Goal: Navigation & Orientation: Find specific page/section

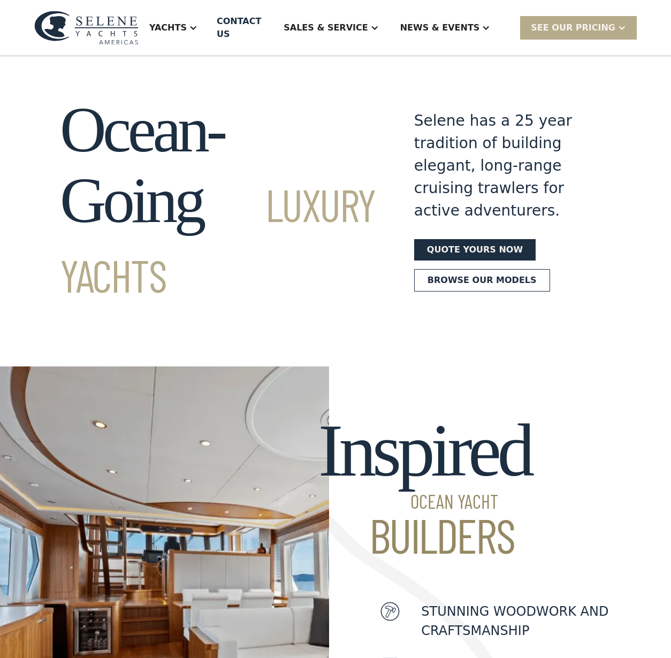
click at [641, 225] on div "Ocean-Going Luxury Yachts Selene has a 25 year tradition of building elegant, l…" at bounding box center [335, 201] width 671 height 212
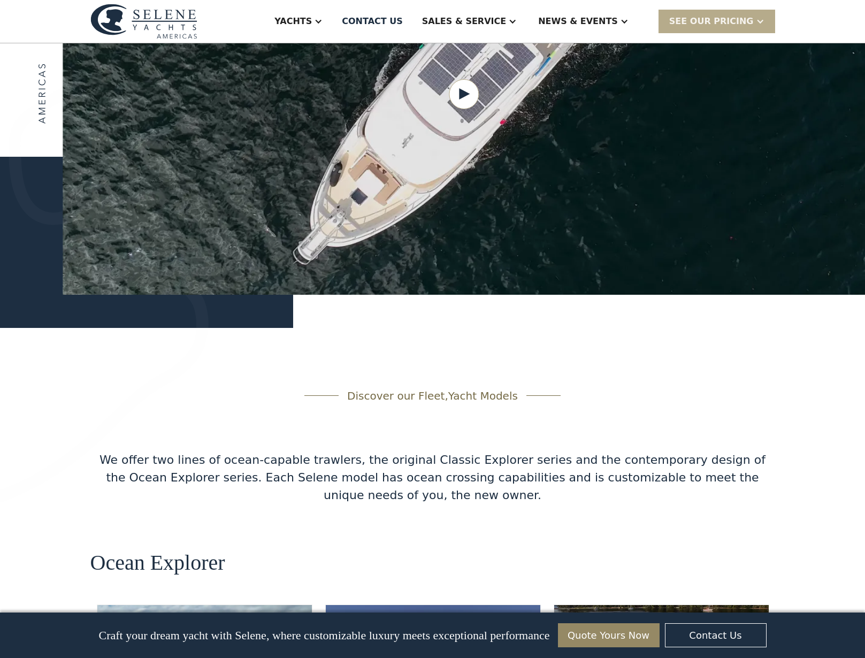
scroll to position [1451, 0]
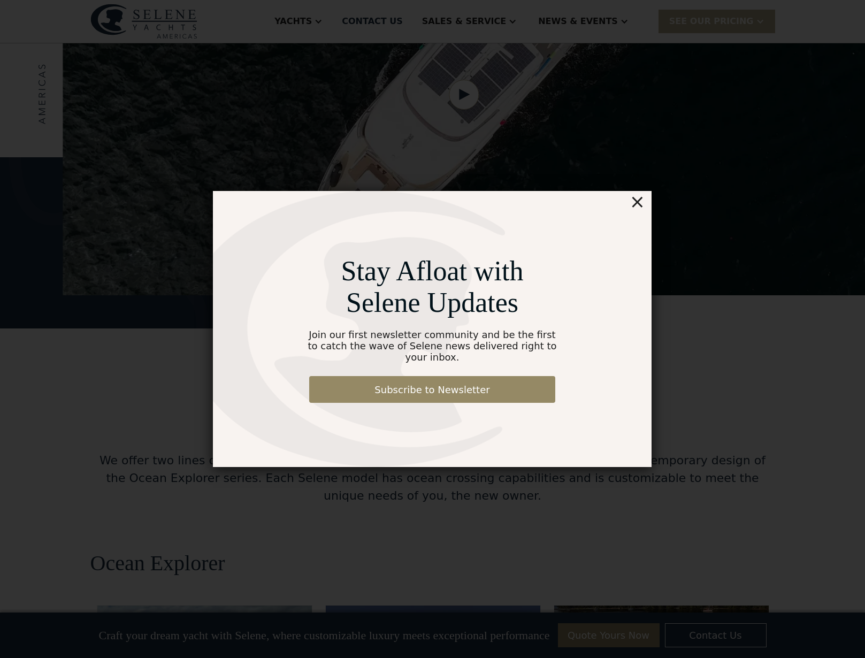
click at [638, 200] on div "×" at bounding box center [638, 201] width 16 height 21
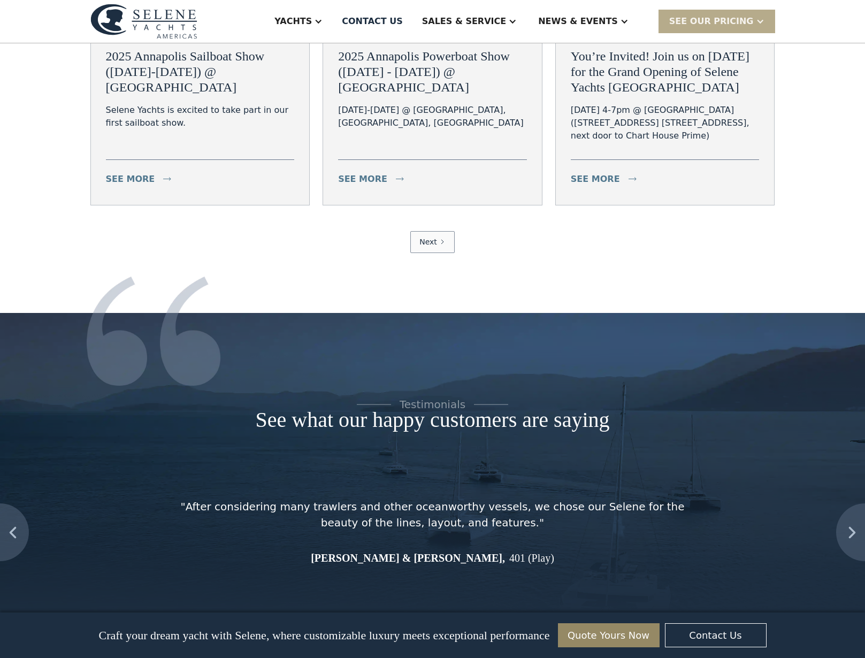
scroll to position [3901, 0]
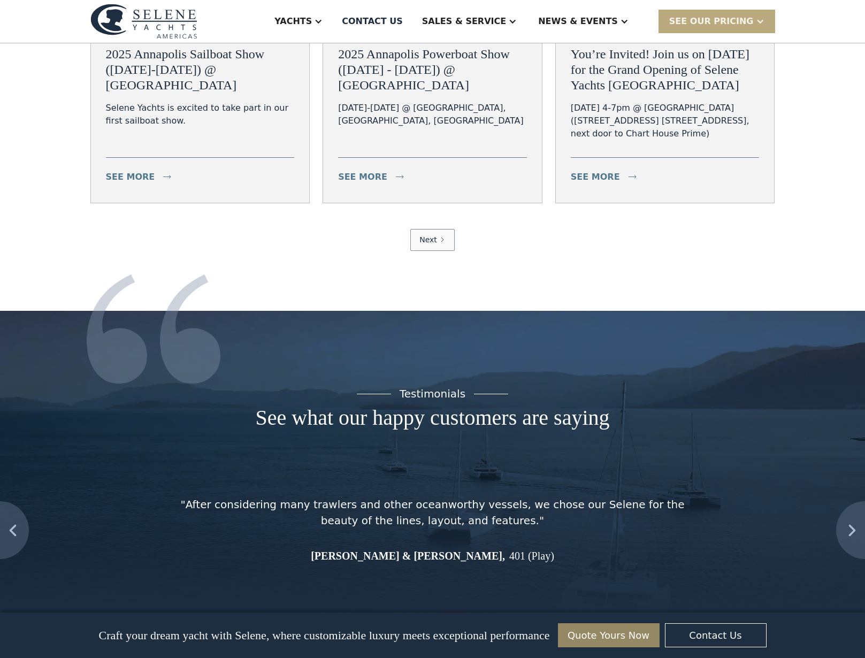
click at [670, 23] on div "SEE Our Pricing" at bounding box center [711, 21] width 85 height 13
click at [670, 41] on link "Get a PASSCODE" at bounding box center [731, 45] width 144 height 24
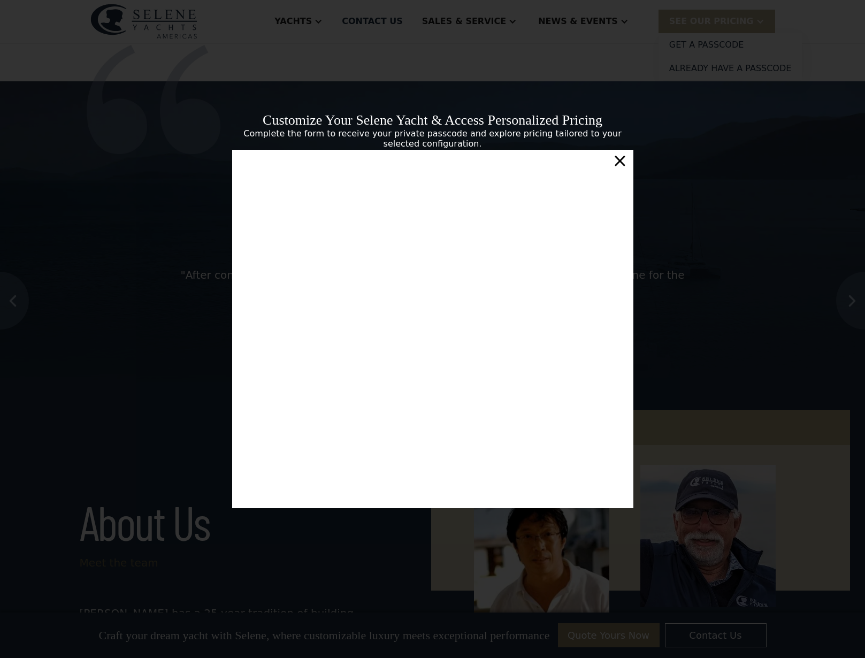
scroll to position [3, 0]
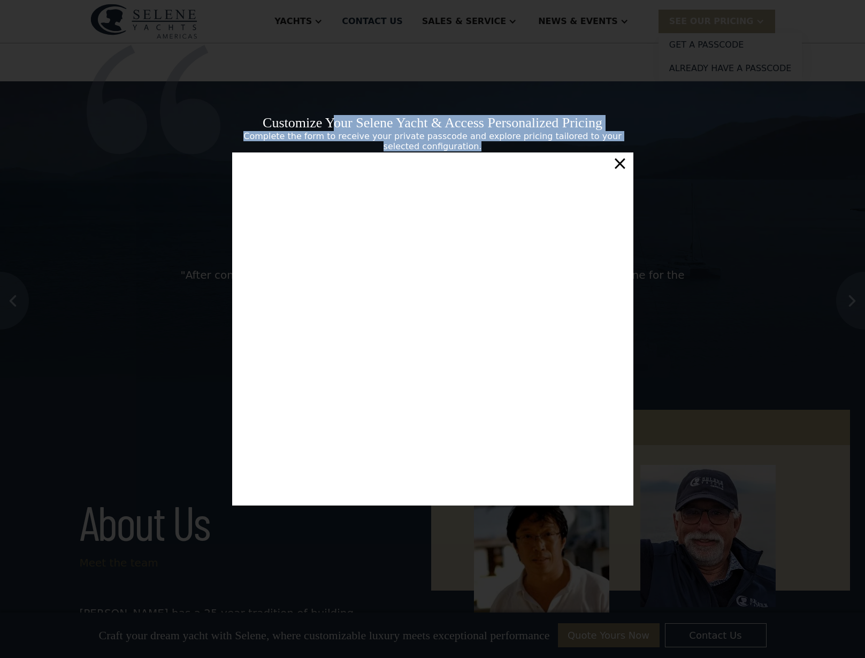
drag, startPoint x: 258, startPoint y: 122, endPoint x: 593, endPoint y: 144, distance: 336.2
click at [593, 144] on div "Customize Your Selene Yacht & Access Personalized Pricing Complete the form to …" at bounding box center [432, 133] width 401 height 36
click at [357, 129] on div "Customize Your Selene Yacht & Access Personalized Pricing Complete the form to …" at bounding box center [432, 133] width 401 height 36
drag, startPoint x: 252, startPoint y: 120, endPoint x: 538, endPoint y: 142, distance: 286.6
click at [538, 142] on div "Customize Your Selene Yacht & Access Personalized Pricing Complete the form to …" at bounding box center [432, 133] width 401 height 36
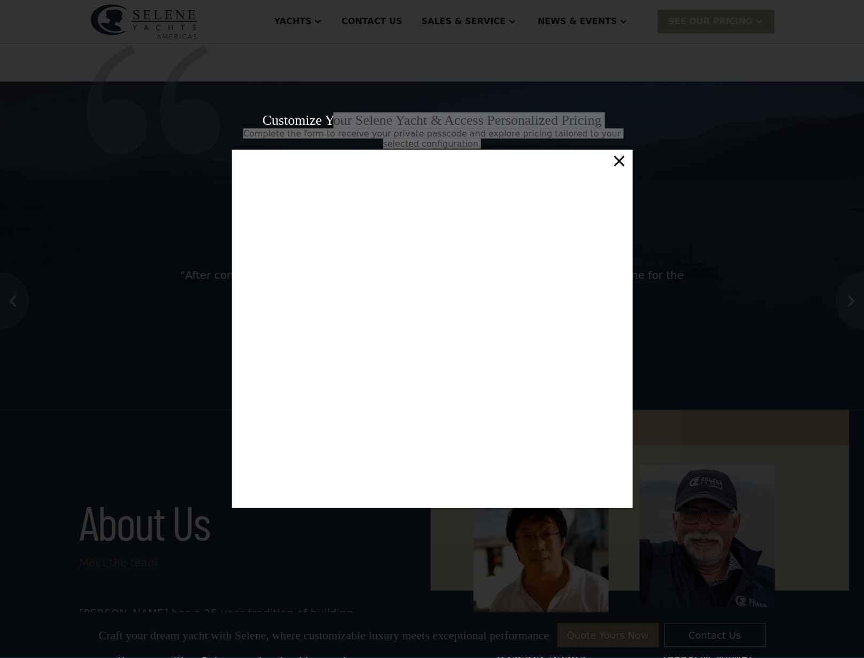
scroll to position [0, 0]
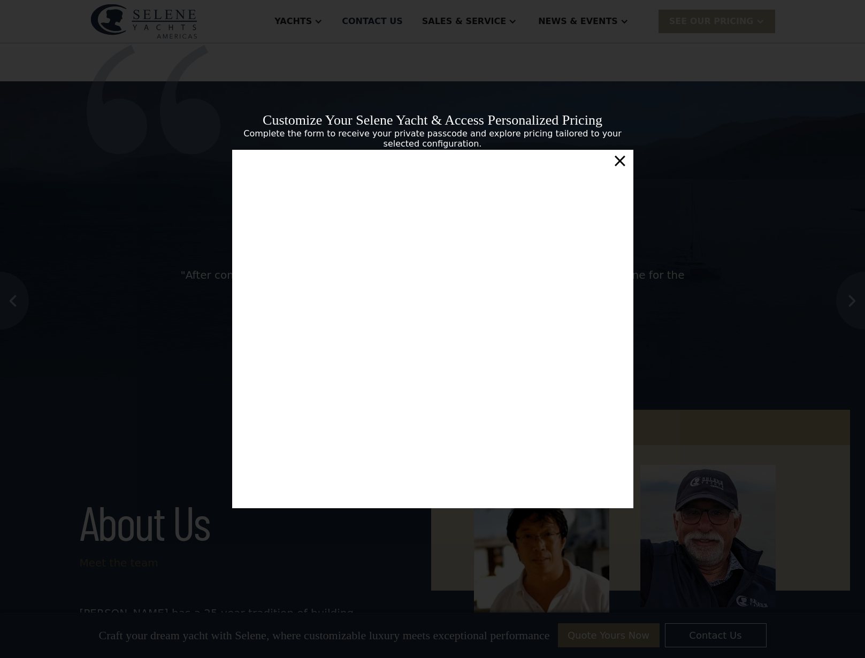
click at [619, 164] on div "×" at bounding box center [620, 160] width 16 height 21
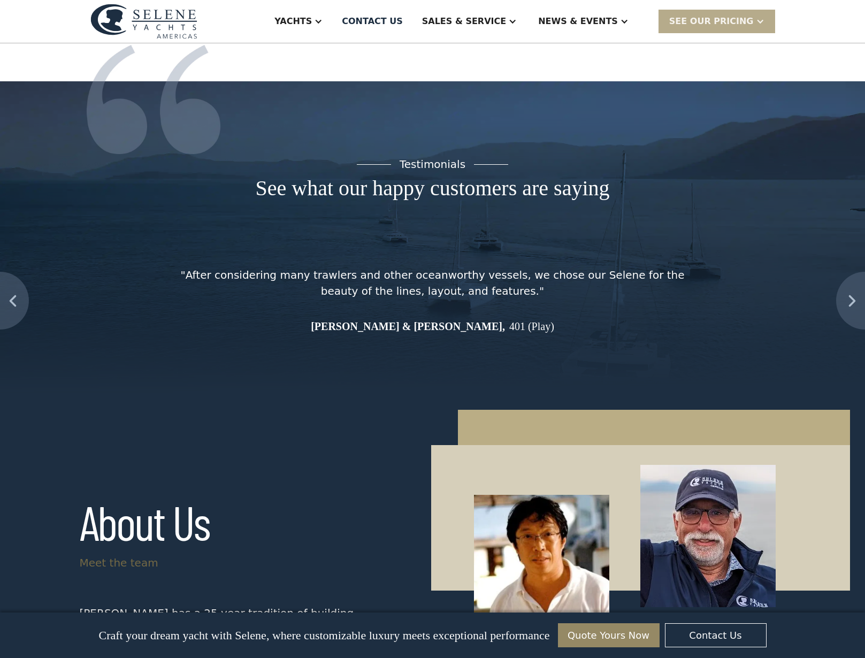
click at [670, 267] on div ""After considering many trawlers and other oceanworthy vessels, we chose our Se…" at bounding box center [432, 300] width 599 height 67
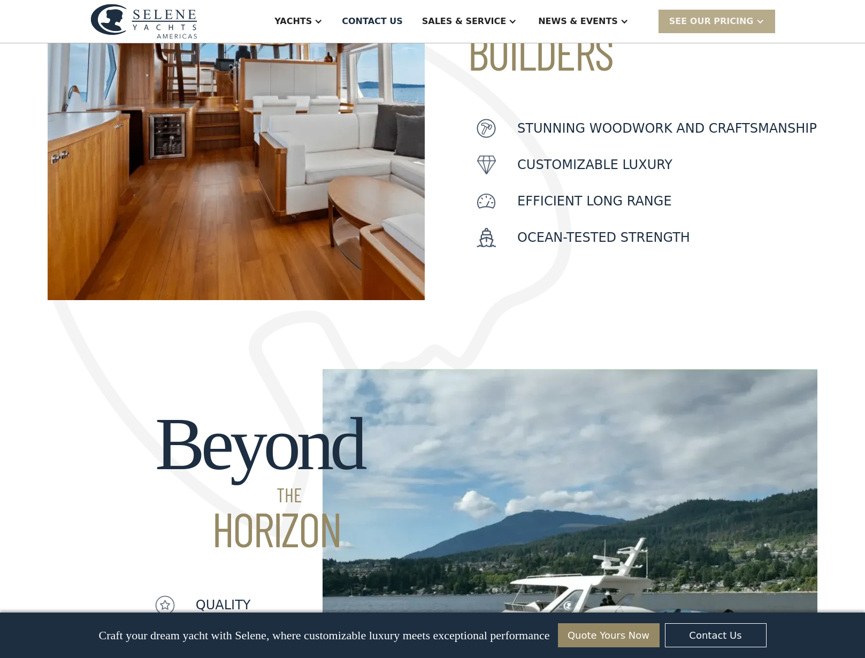
scroll to position [835, 0]
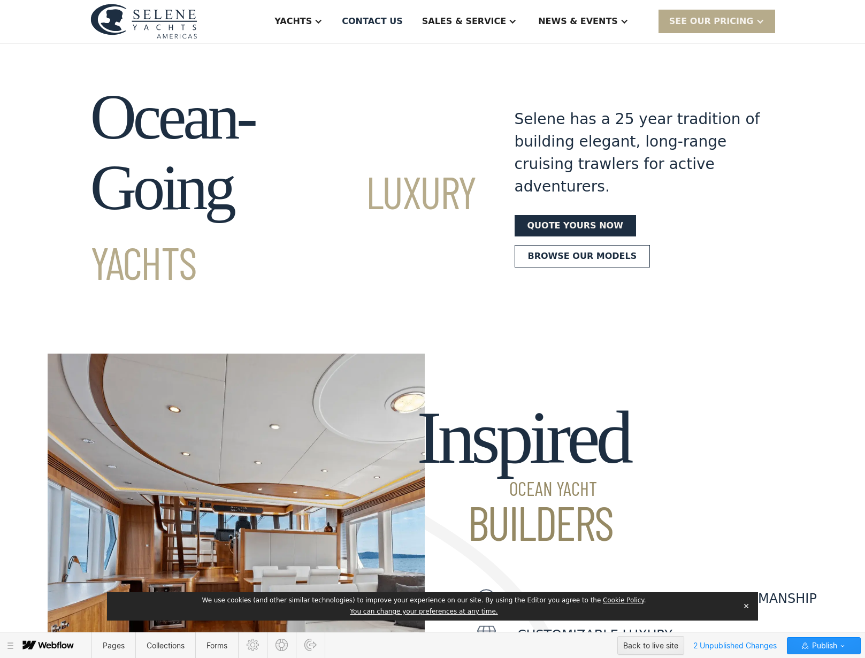
click at [544, 643] on div "Pages Collections Forms Back to live site 2 Unpublished Changes Publish" at bounding box center [432, 646] width 865 height 26
click at [196, 644] on span "Forms" at bounding box center [198, 645] width 21 height 9
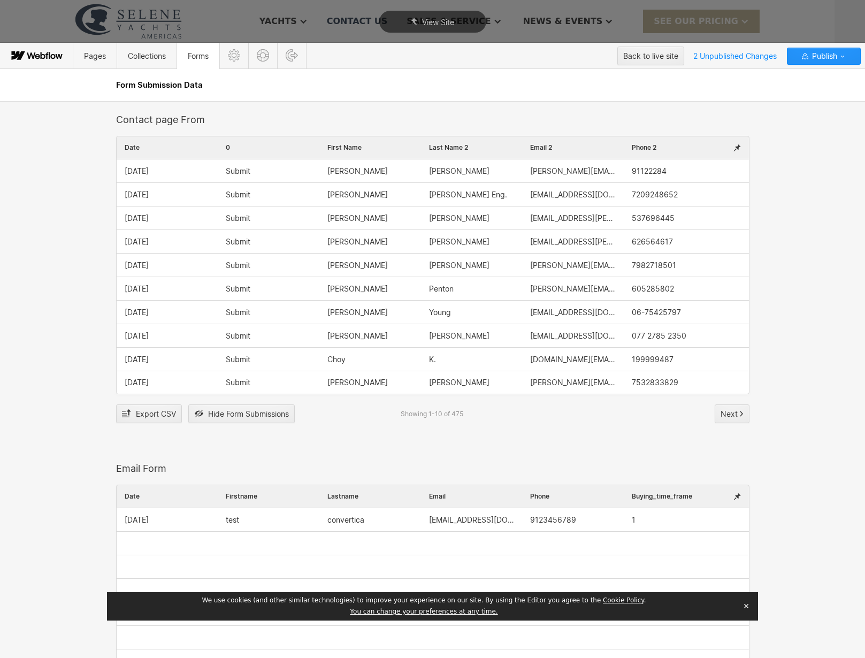
click at [295, 448] on div "Contact page From Date 0 First Name Last Name 2 Email 2 Phone 2 0 First Name La…" at bounding box center [433, 282] width 634 height 336
click at [149, 167] on span "09/15/2025" at bounding box center [137, 171] width 24 height 9
click at [144, 169] on span "09/15/2025" at bounding box center [137, 171] width 24 height 9
click at [732, 425] on div "Contact page From Date 0 First Name Last Name 2 Email 2 Phone 2 0 First Name La…" at bounding box center [433, 282] width 634 height 336
click at [733, 415] on div "Next" at bounding box center [732, 414] width 23 height 16
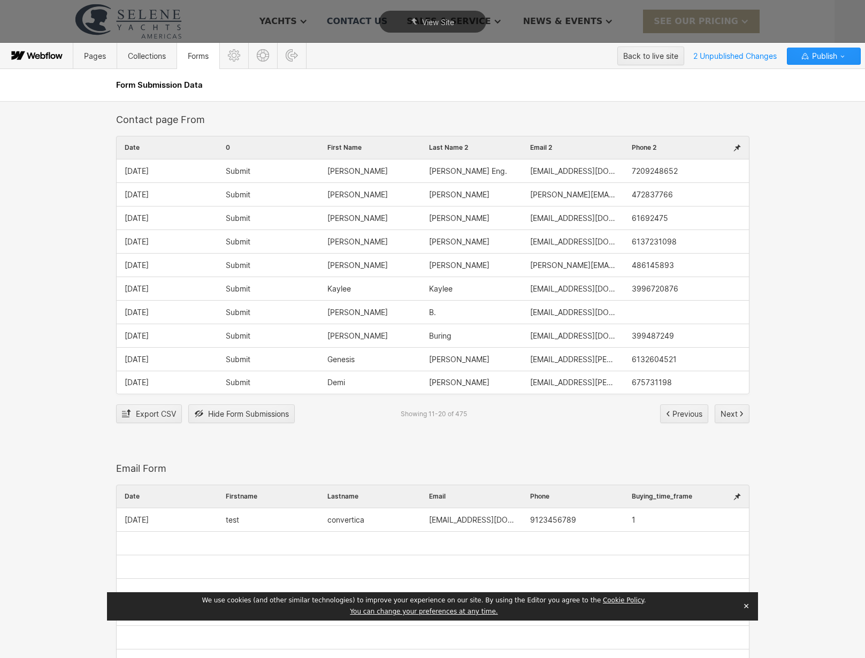
click at [243, 172] on span "Submit" at bounding box center [238, 171] width 25 height 9
click at [542, 201] on div "emil.briley@gmail.com" at bounding box center [573, 194] width 102 height 23
click at [543, 199] on div "emil.briley@gmail.com" at bounding box center [573, 194] width 102 height 23
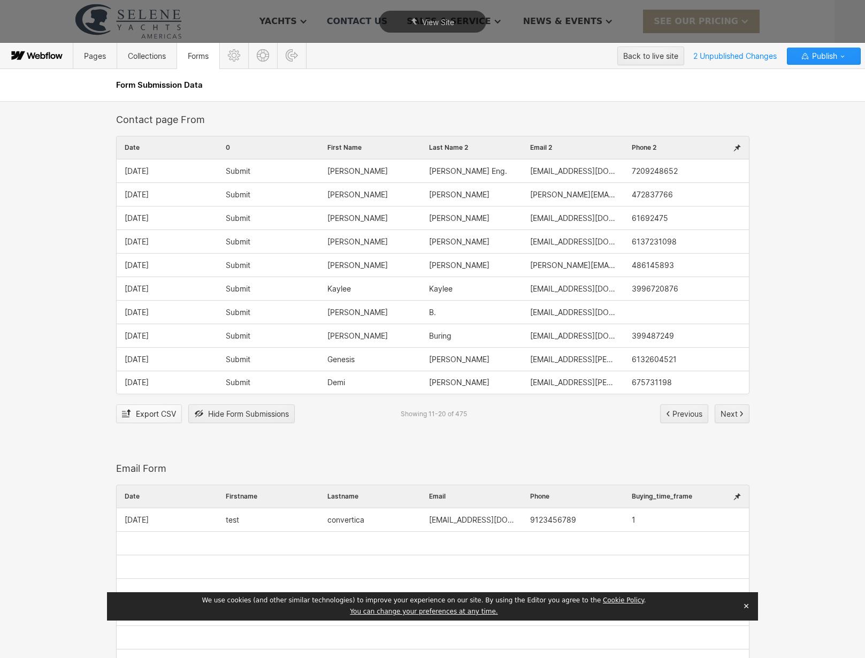
click at [155, 410] on span "Export CSV" at bounding box center [156, 414] width 40 height 16
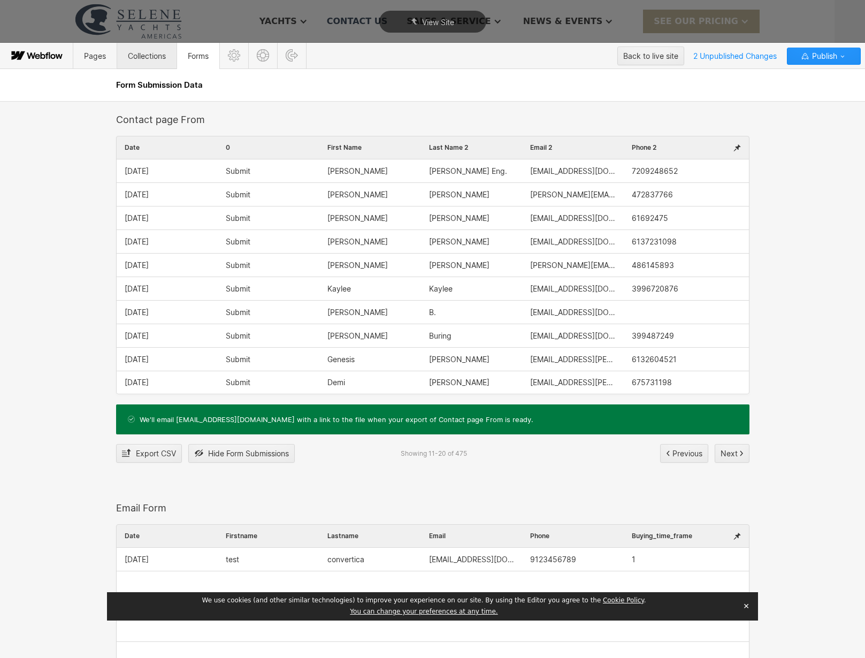
click at [143, 49] on span "Collections" at bounding box center [147, 56] width 60 height 26
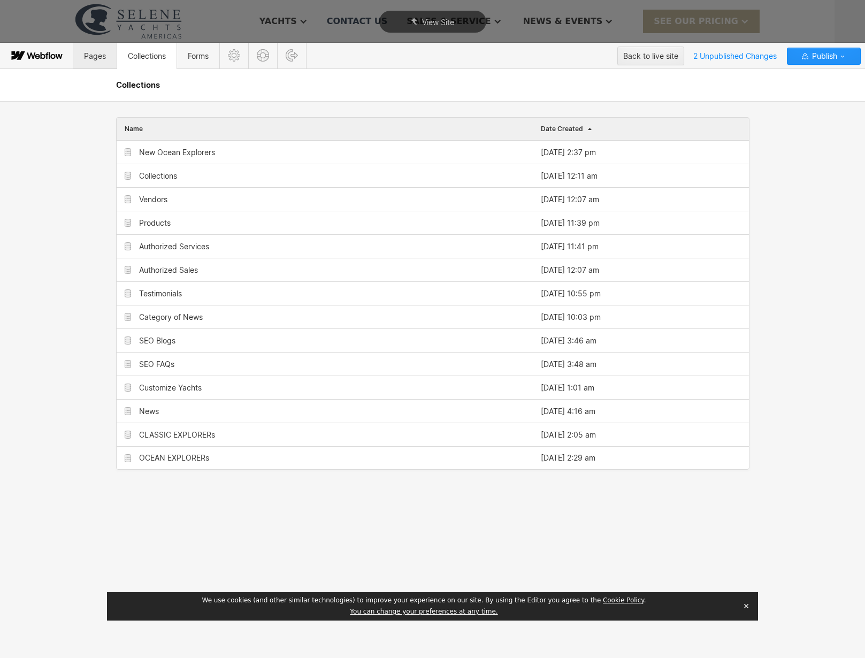
click at [98, 55] on span "Pages" at bounding box center [95, 55] width 22 height 9
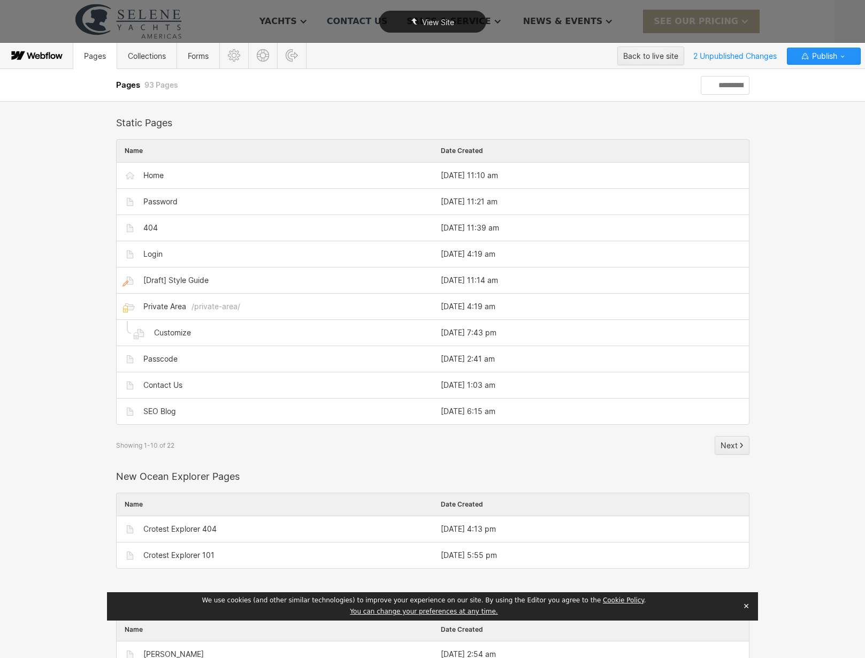
click at [462, 24] on div "View Site" at bounding box center [432, 22] width 107 height 22
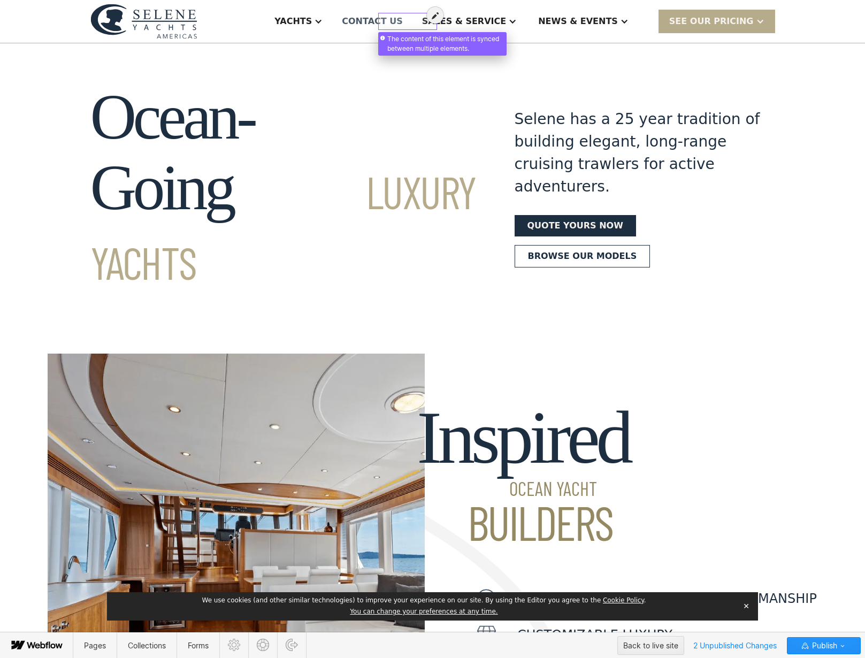
click at [394, 19] on div at bounding box center [407, 16] width 55 height 13
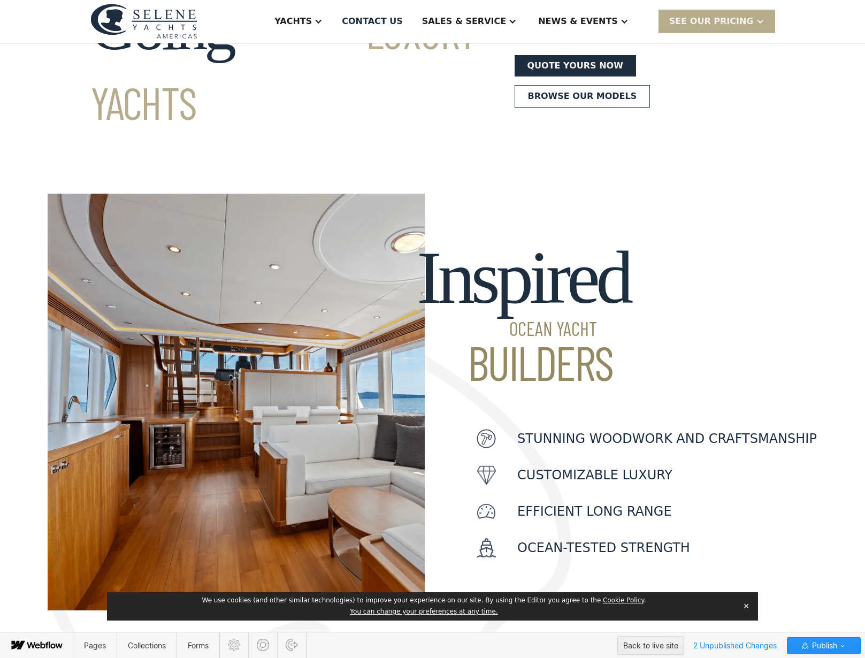
scroll to position [264, 0]
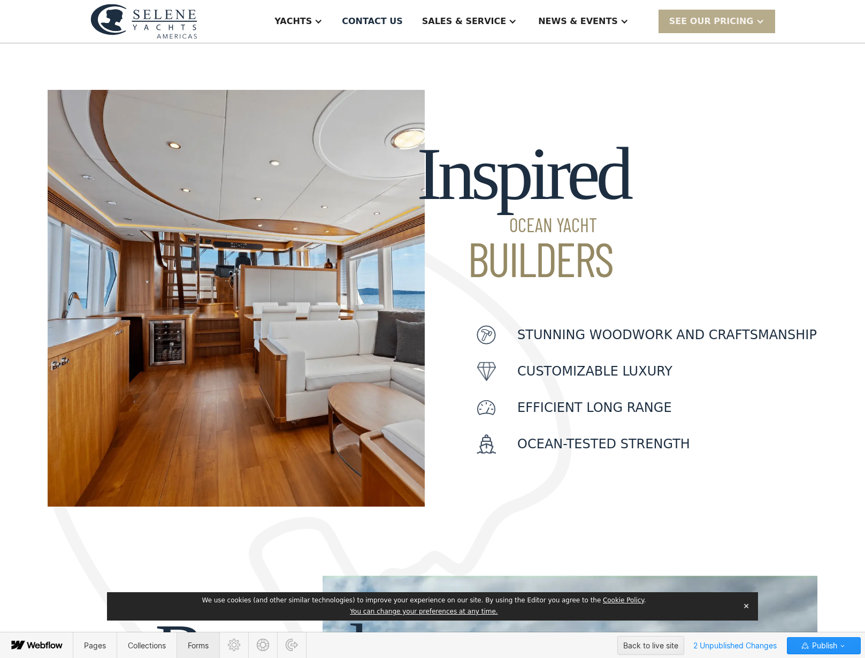
click at [200, 652] on span "Forms" at bounding box center [198, 646] width 42 height 26
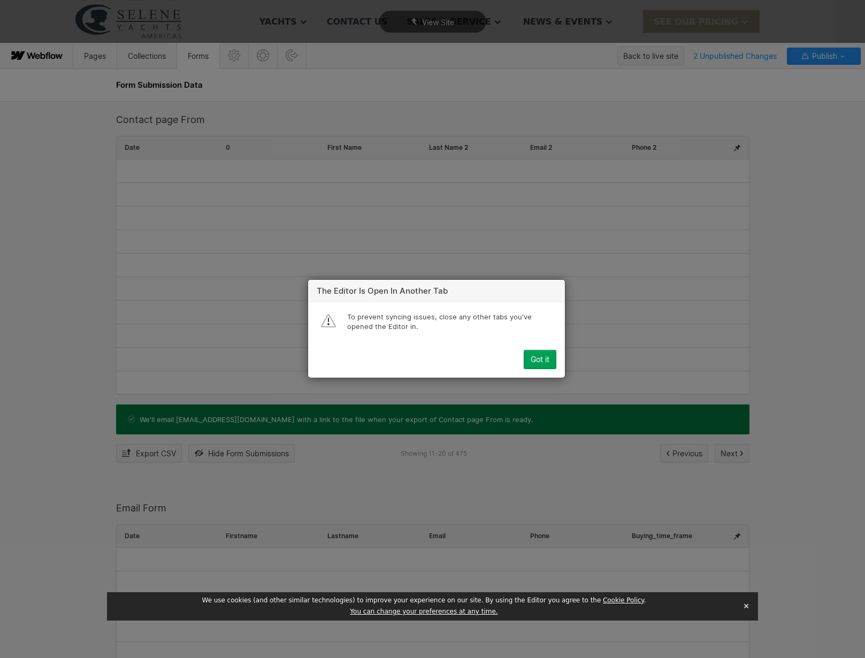
scroll to position [0, 0]
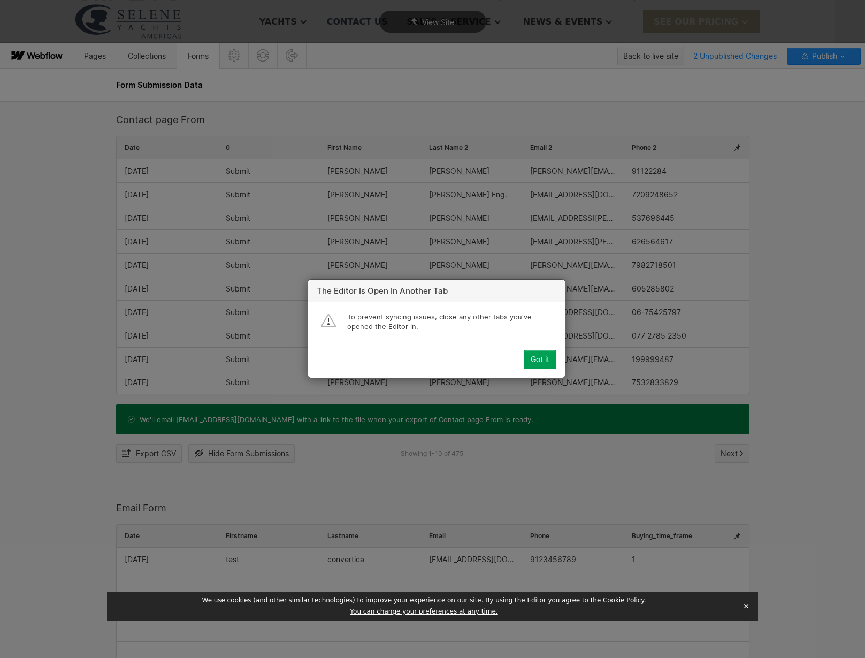
click at [539, 353] on button "Got it" at bounding box center [540, 359] width 33 height 19
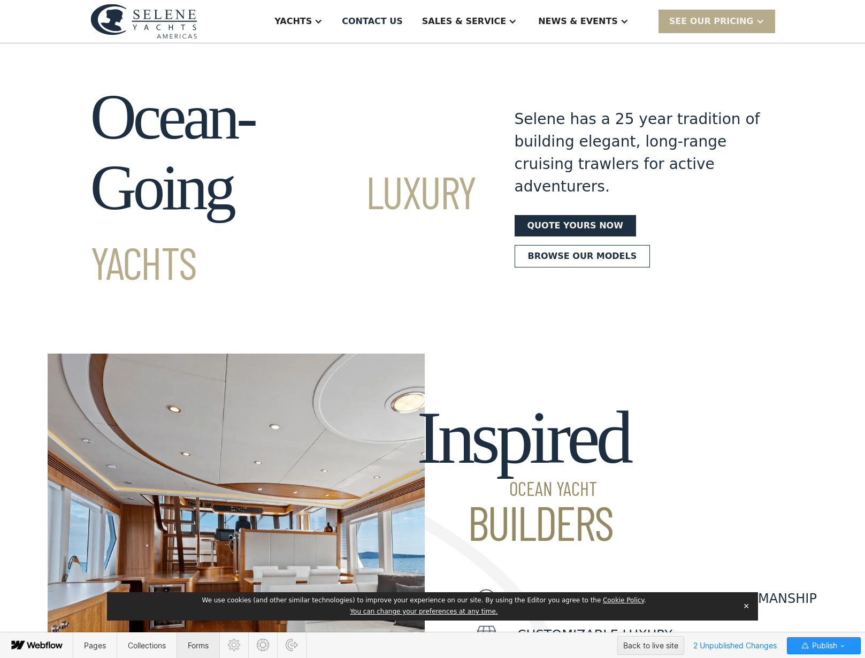
click at [201, 652] on span "Forms" at bounding box center [198, 646] width 42 height 26
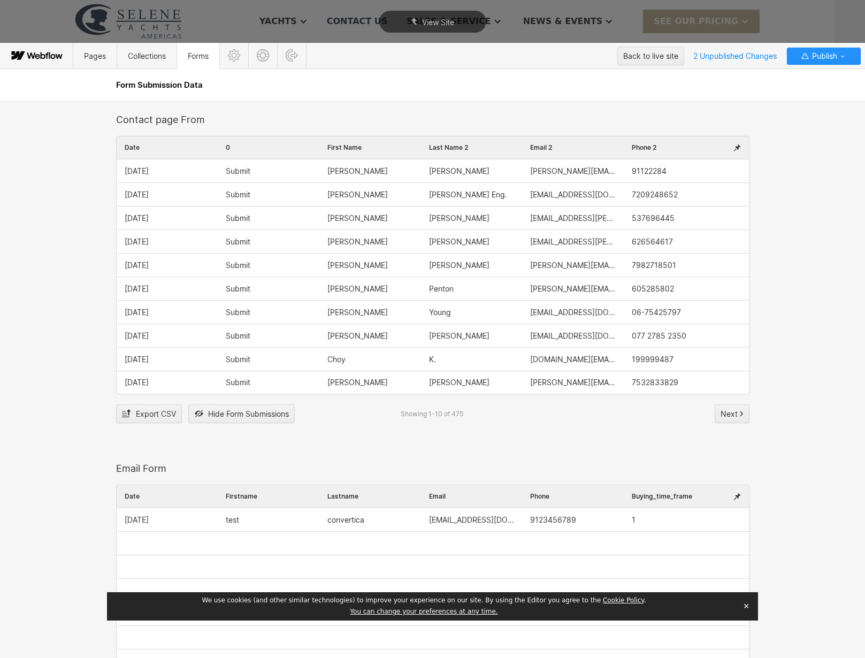
click at [144, 196] on span "09/14/2025" at bounding box center [137, 194] width 24 height 9
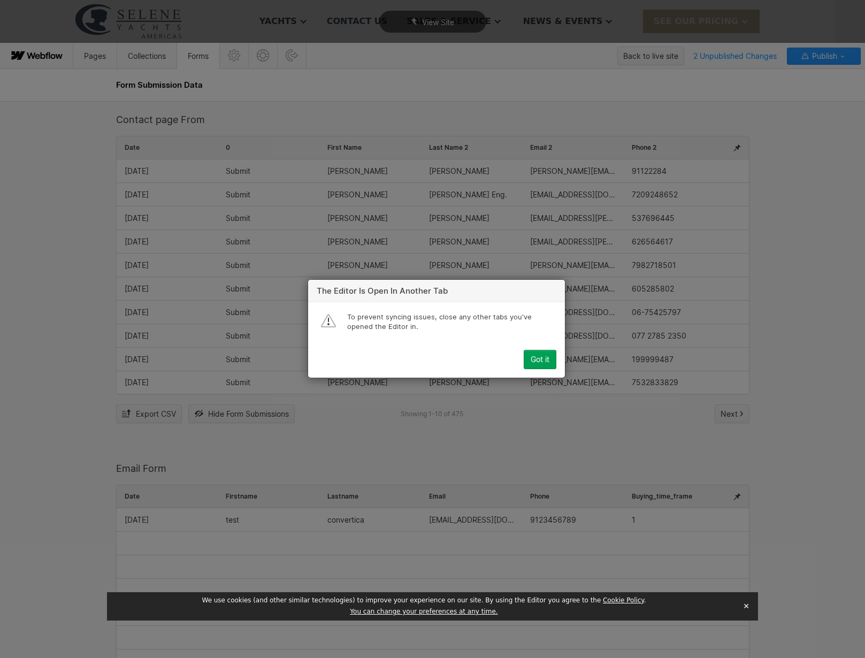
click at [547, 363] on div "Got it" at bounding box center [540, 360] width 19 height 9
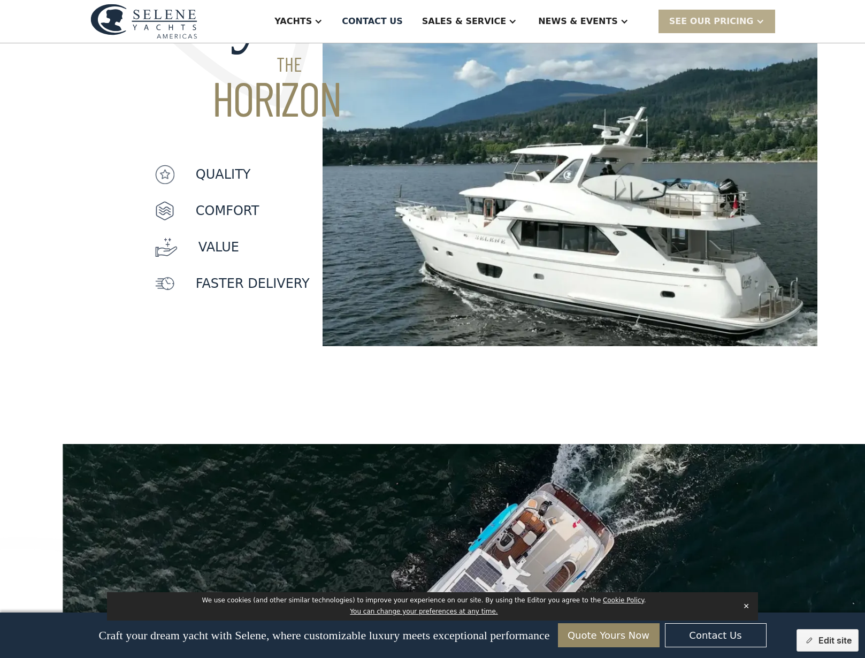
scroll to position [221, 0]
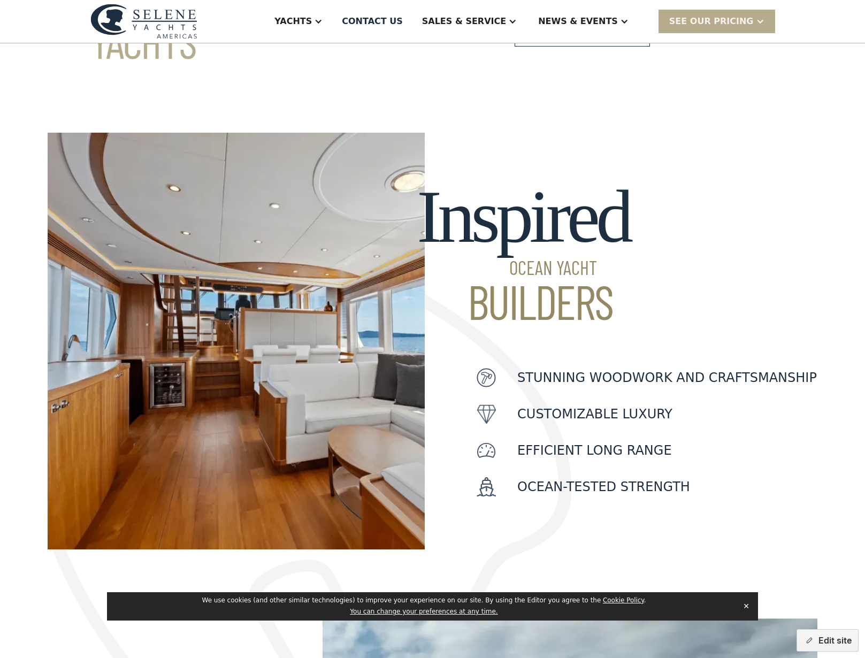
click at [746, 609] on button "✕" at bounding box center [746, 606] width 15 height 16
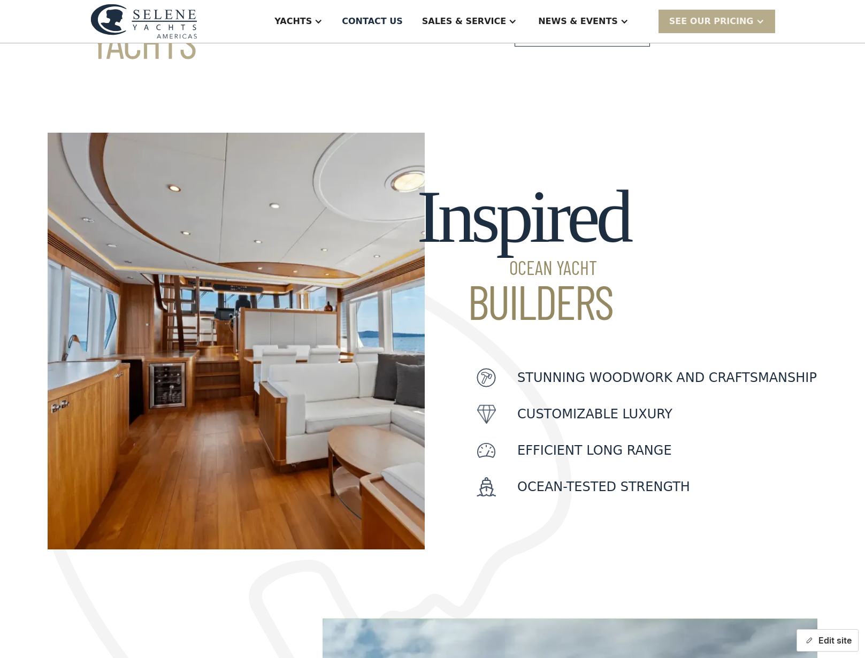
click at [804, 638] on div "button" at bounding box center [809, 640] width 11 height 11
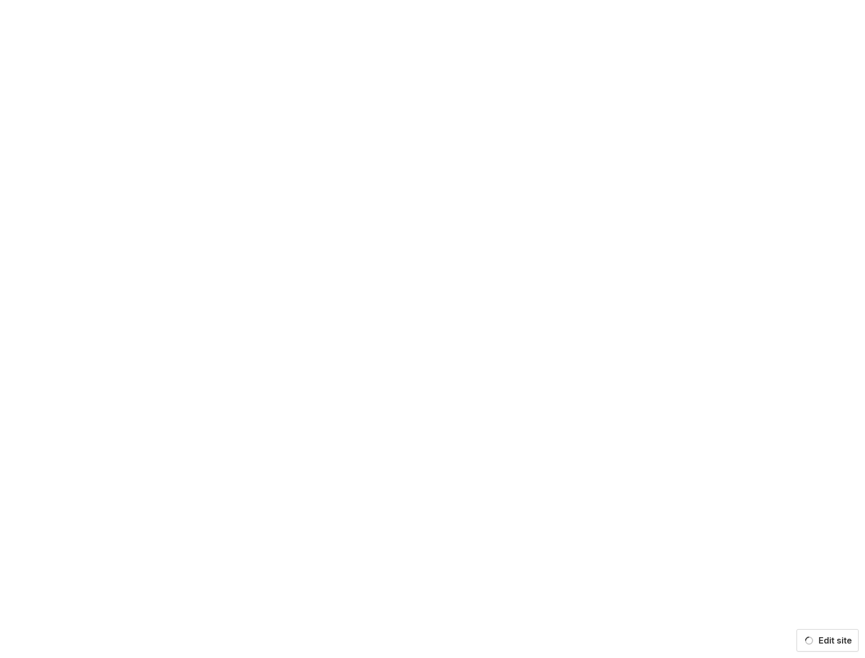
scroll to position [0, 0]
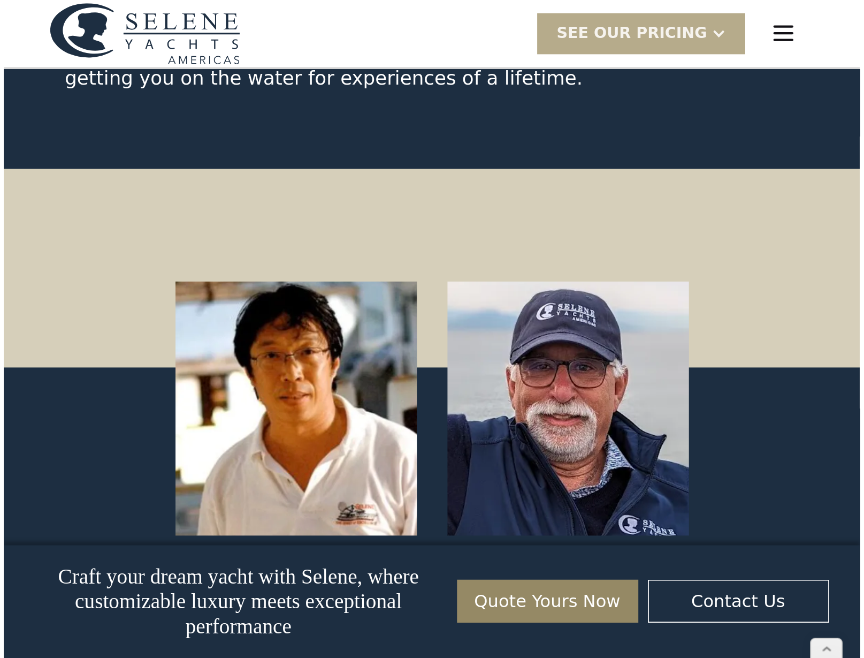
scroll to position [5312, 0]
